Goal: Information Seeking & Learning: Check status

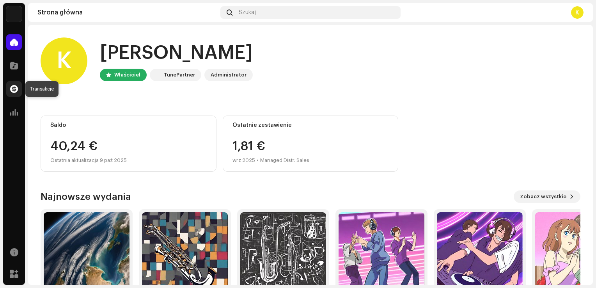
click at [16, 90] on span at bounding box center [14, 89] width 8 height 6
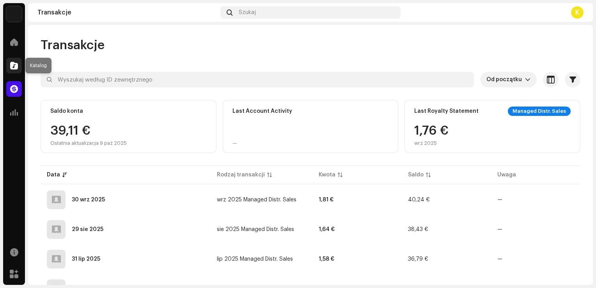
click at [13, 63] on span at bounding box center [14, 65] width 8 height 6
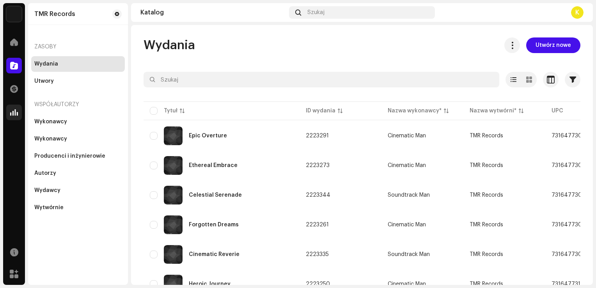
click at [15, 114] on span at bounding box center [14, 112] width 8 height 6
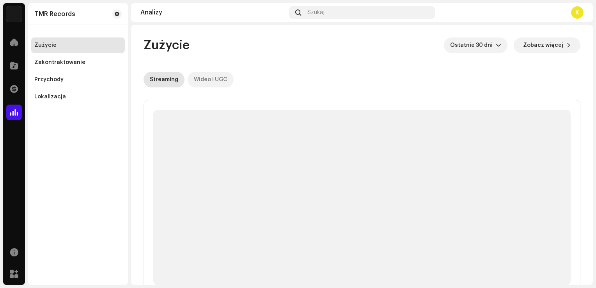
click at [211, 74] on div "Wideo i UGC" at bounding box center [211, 80] width 34 height 16
